Goal: Task Accomplishment & Management: Use online tool/utility

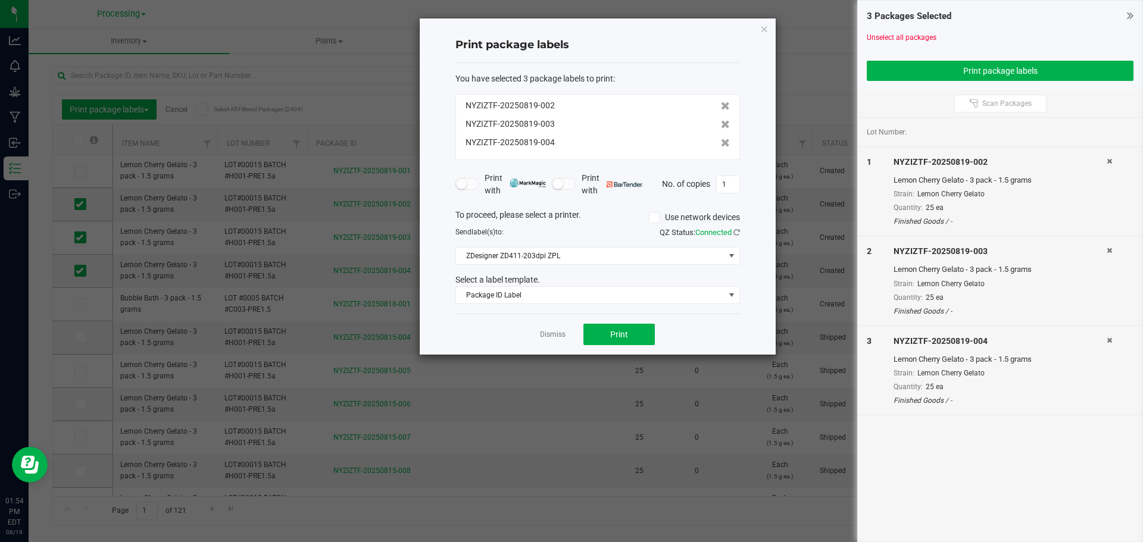
click at [553, 342] on div "Dismiss Print" at bounding box center [597, 334] width 284 height 41
click at [555, 336] on link "Dismiss" at bounding box center [553, 335] width 26 height 10
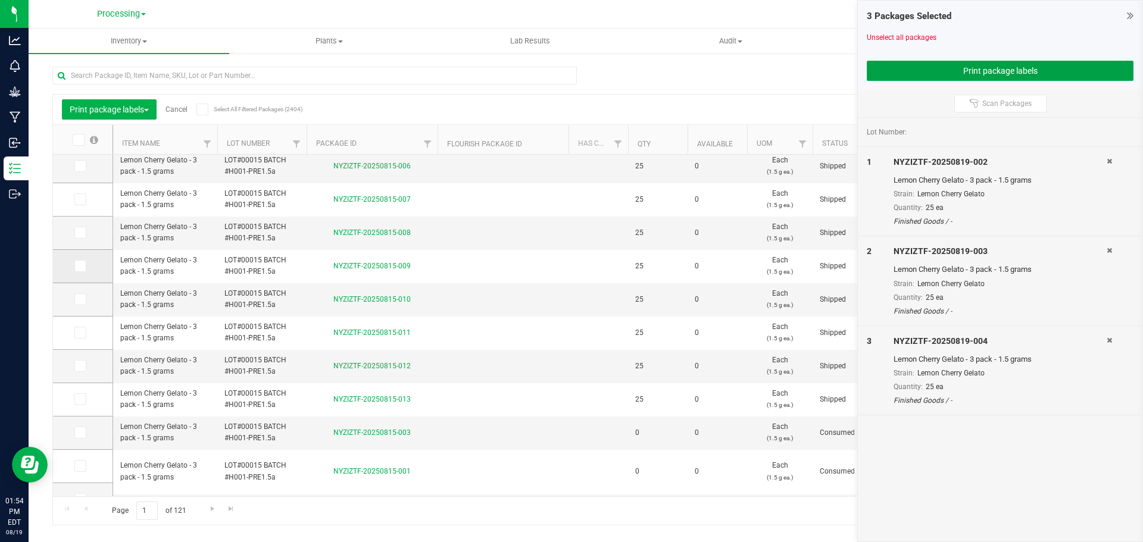
scroll to position [24, 0]
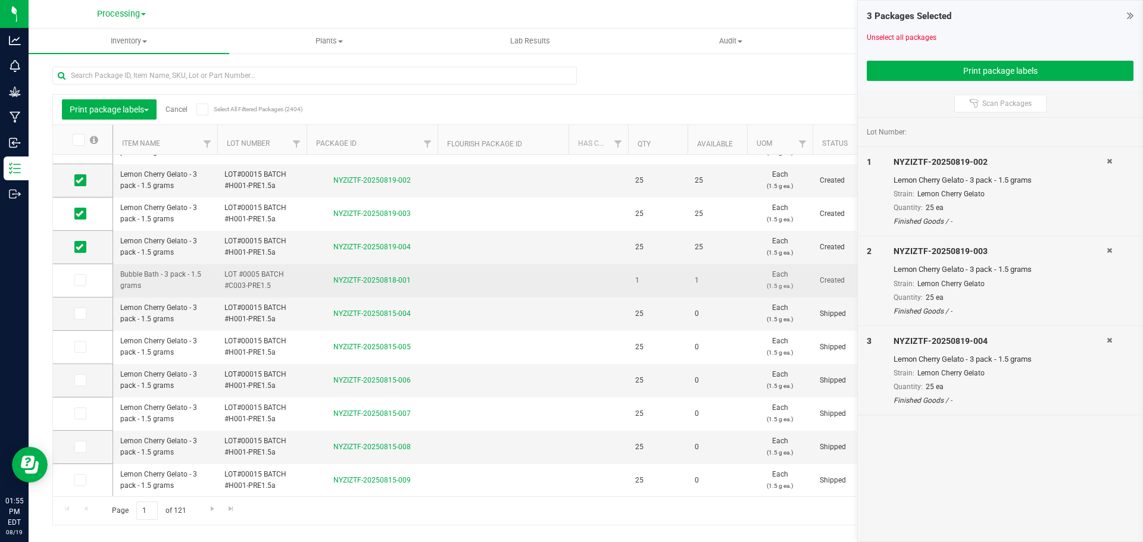
drag, startPoint x: 262, startPoint y: 277, endPoint x: 134, endPoint y: 277, distance: 127.9
click at [262, 277] on span "LOT #0005 BATCH #C003-PRE1.5" at bounding box center [261, 280] width 75 height 23
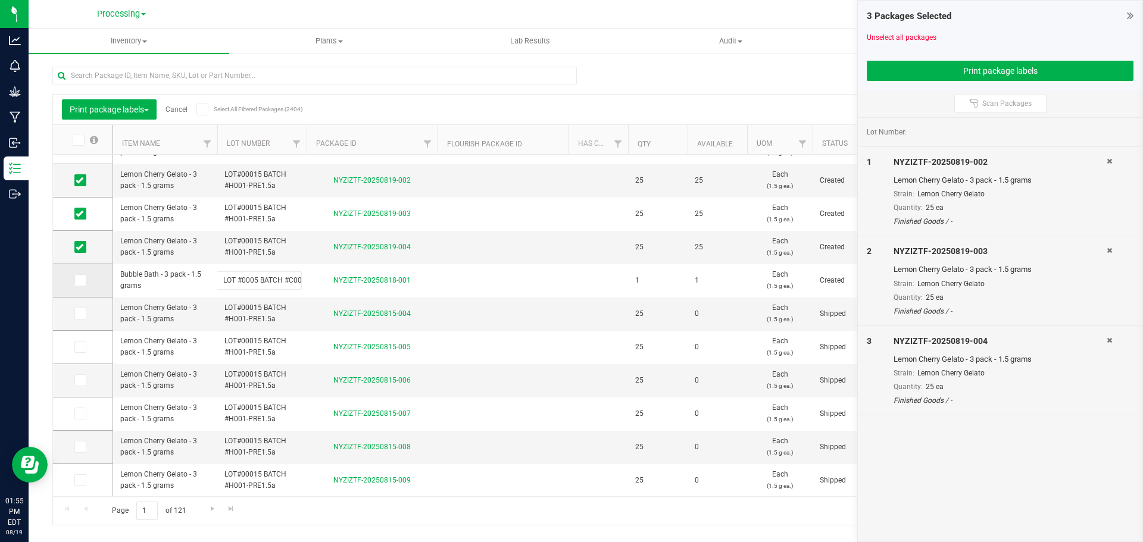
scroll to position [0, 29]
click at [77, 180] on icon at bounding box center [80, 180] width 8 height 0
click at [0, 0] on input "checkbox" at bounding box center [0, 0] width 0 height 0
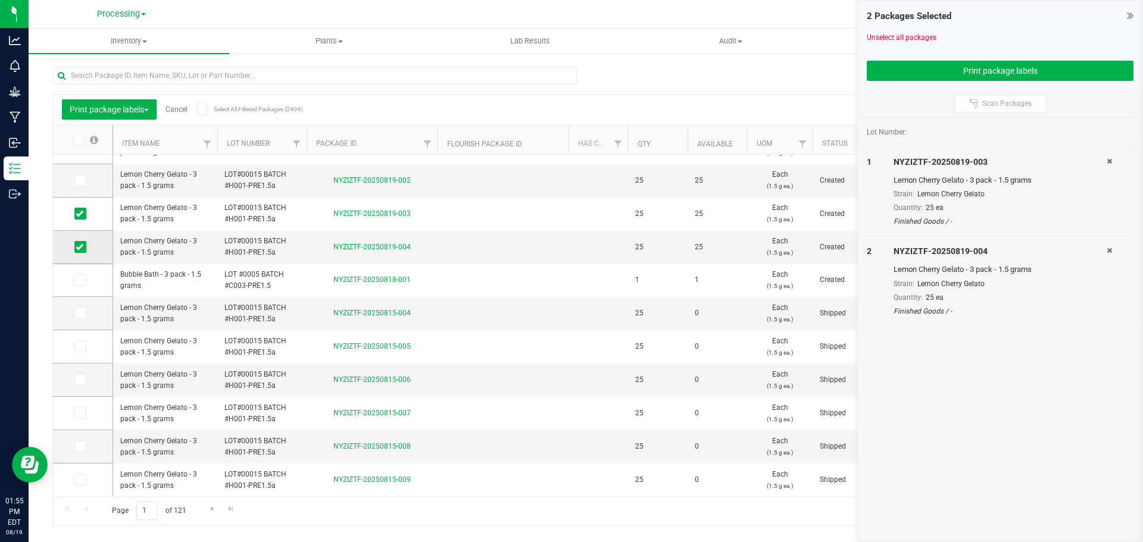
drag, startPoint x: 84, startPoint y: 214, endPoint x: 78, endPoint y: 252, distance: 38.6
click at [84, 214] on span at bounding box center [80, 214] width 12 height 12
click at [0, 0] on input "checkbox" at bounding box center [0, 0] width 0 height 0
click at [77, 247] on icon at bounding box center [80, 247] width 8 height 0
click at [0, 0] on input "checkbox" at bounding box center [0, 0] width 0 height 0
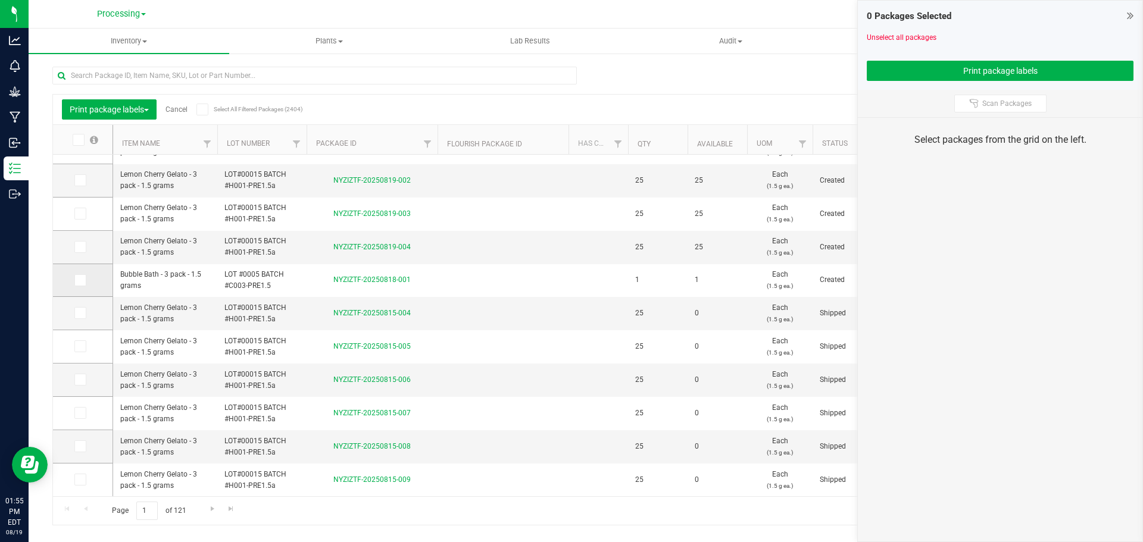
click at [80, 280] on icon at bounding box center [80, 280] width 8 height 0
click at [0, 0] on input "checkbox" at bounding box center [0, 0] width 0 height 0
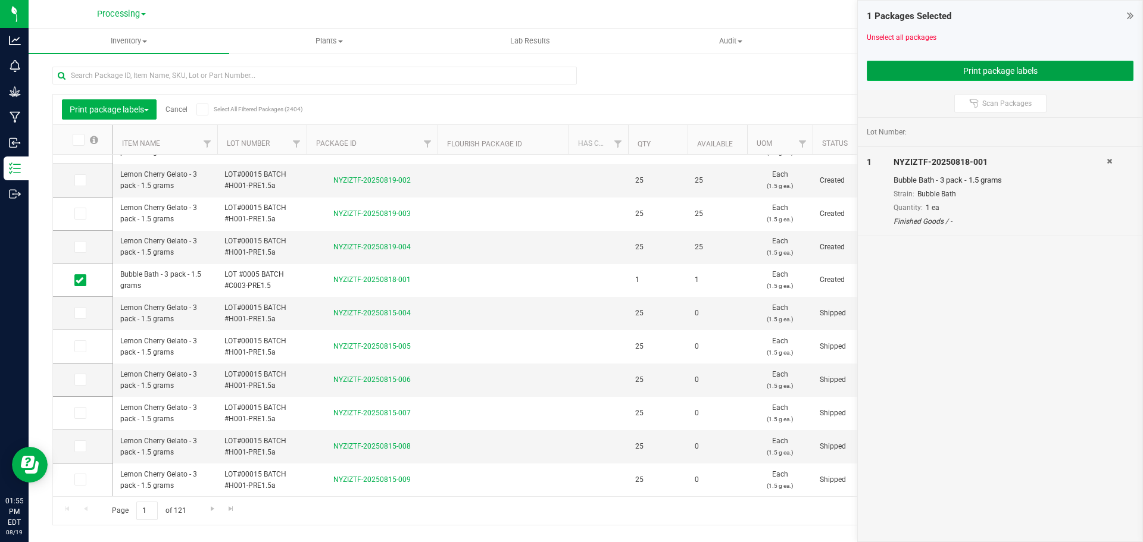
click at [948, 71] on button "Print package labels" at bounding box center [999, 71] width 267 height 20
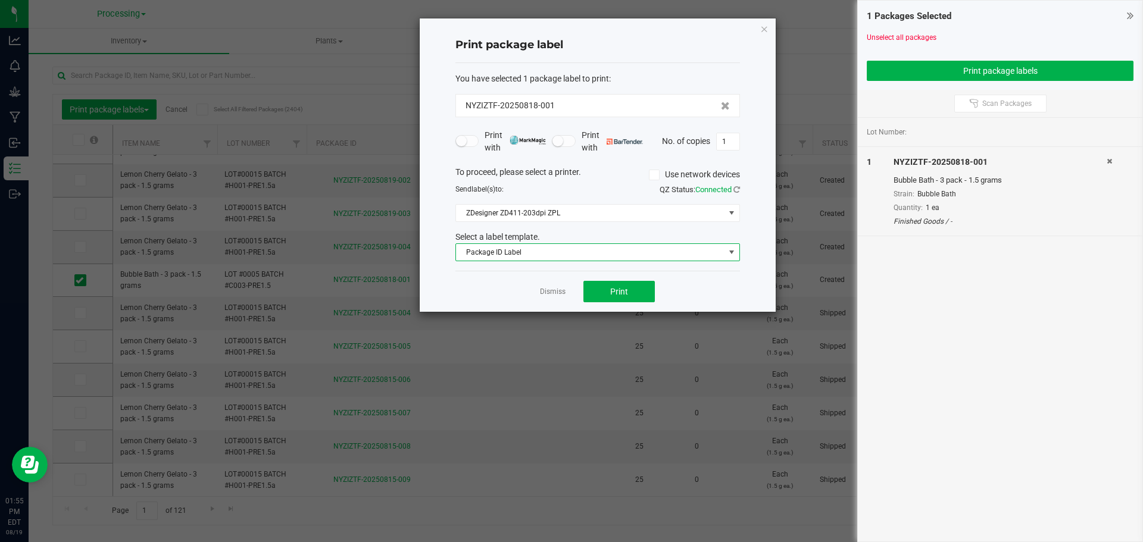
click at [696, 257] on span "Package ID Label" at bounding box center [590, 252] width 268 height 17
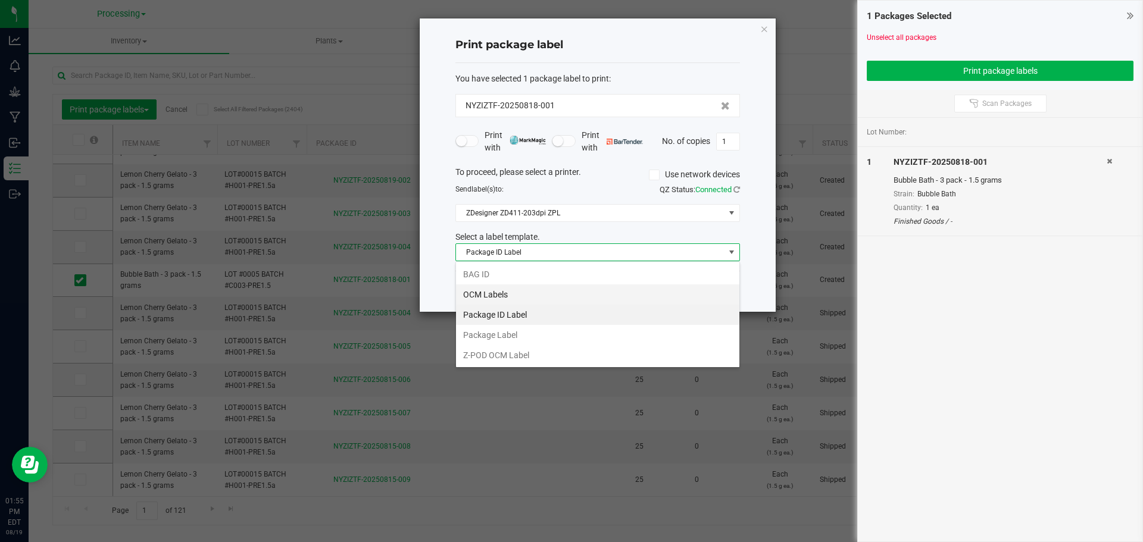
scroll to position [18, 284]
click at [497, 301] on li "OCM Labels" at bounding box center [597, 294] width 283 height 20
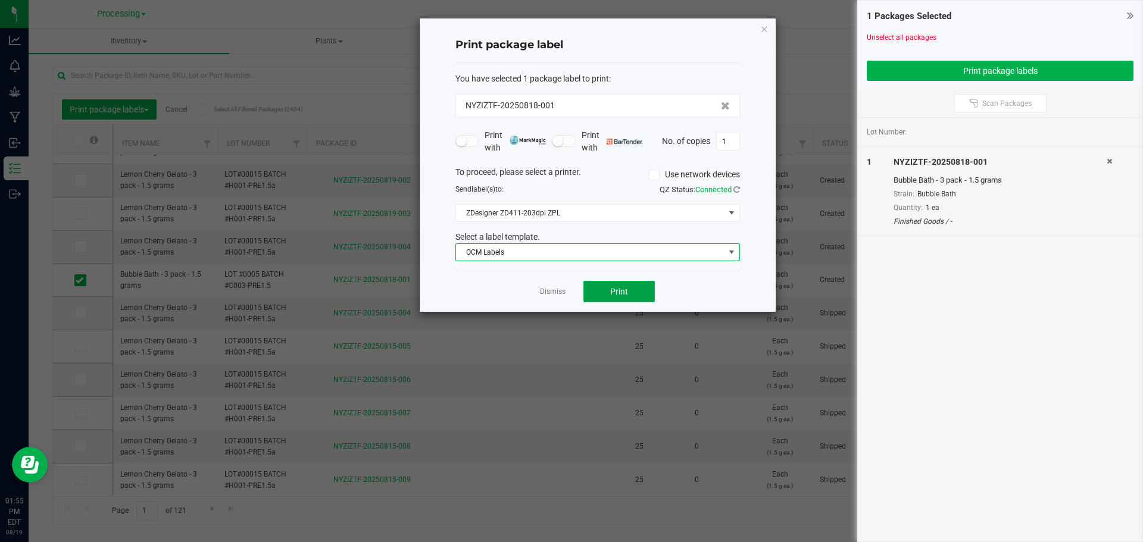
click at [611, 291] on span "Print" at bounding box center [619, 292] width 18 height 10
click at [727, 139] on input "1" at bounding box center [727, 141] width 23 height 17
type input "200"
click at [646, 291] on button "Print" at bounding box center [618, 291] width 71 height 21
